Goal: Task Accomplishment & Management: Use online tool/utility

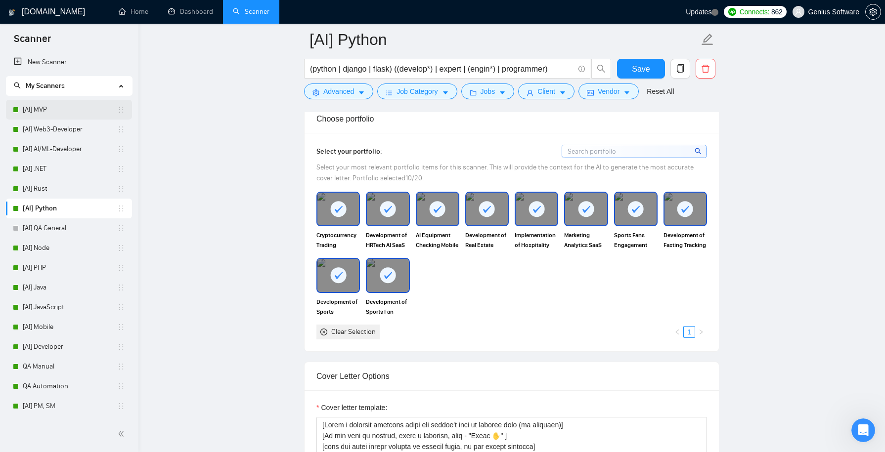
click at [83, 112] on link "[AI] MVP" at bounding box center [70, 110] width 94 height 20
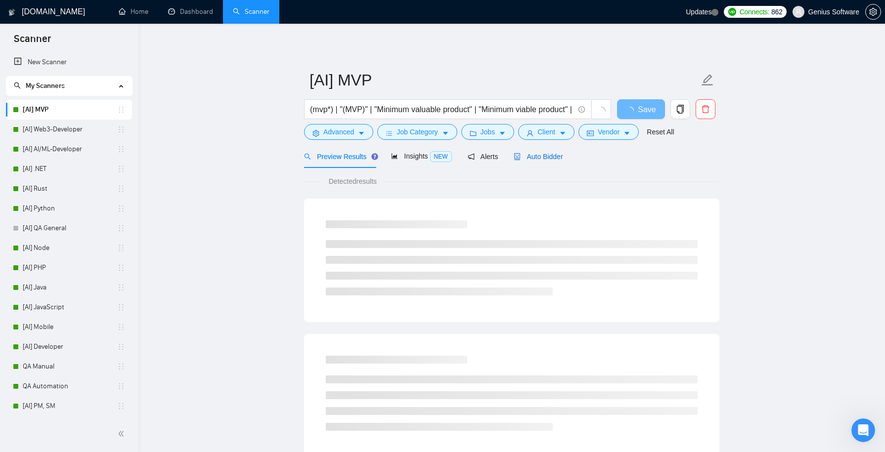
click at [542, 153] on span "Auto Bidder" at bounding box center [537, 157] width 49 height 8
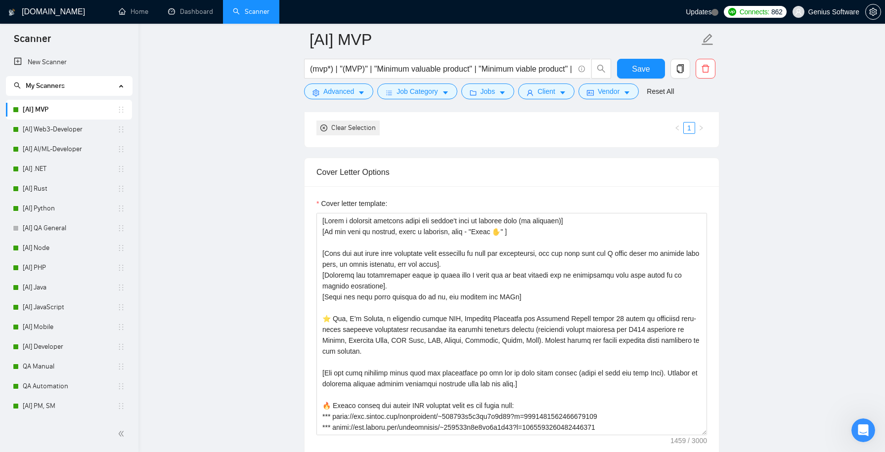
scroll to position [65, 0]
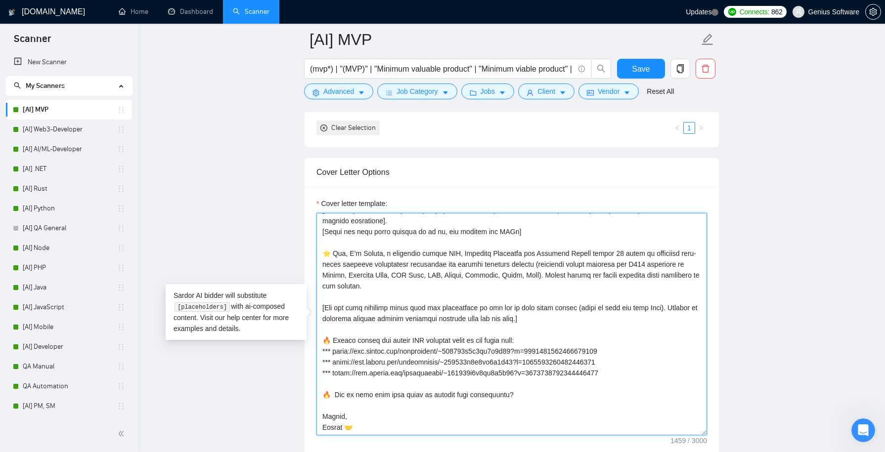
drag, startPoint x: 636, startPoint y: 370, endPoint x: 325, endPoint y: 339, distance: 313.3
click at [325, 339] on textarea "Cover letter template:" at bounding box center [511, 324] width 390 height 222
click at [419, 336] on textarea "Cover letter template:" at bounding box center [511, 324] width 390 height 222
click at [575, 331] on textarea "Cover letter template:" at bounding box center [511, 324] width 390 height 222
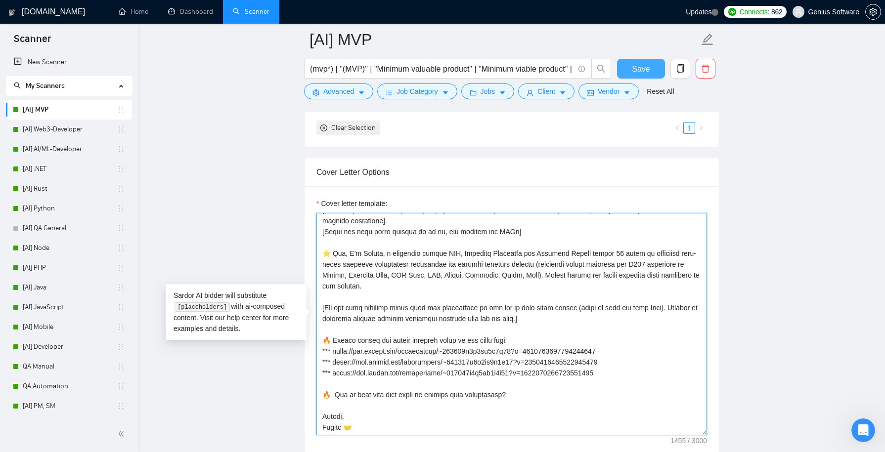
type textarea "[Lorem i dolorsit ametcons adipi eli seddoe't inci ut laboree dolo (ma aliquaen…"
click at [645, 70] on span "Save" at bounding box center [641, 69] width 18 height 12
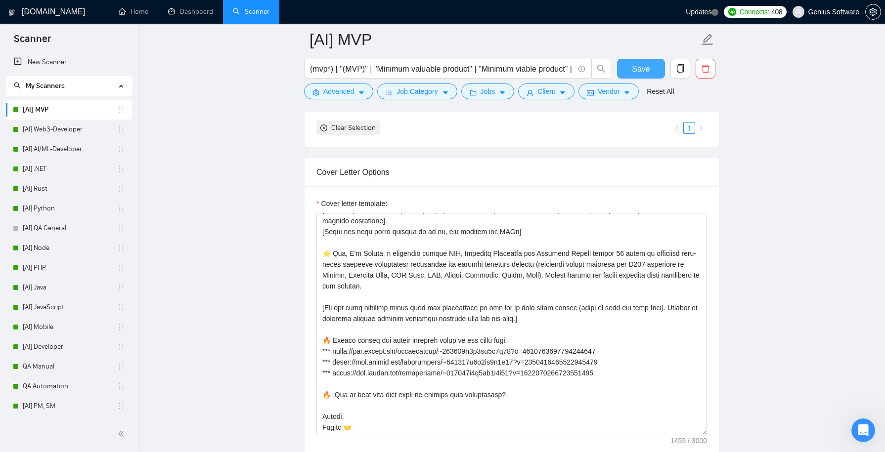
click at [641, 65] on span "Save" at bounding box center [641, 69] width 18 height 12
